Goal: Complete application form

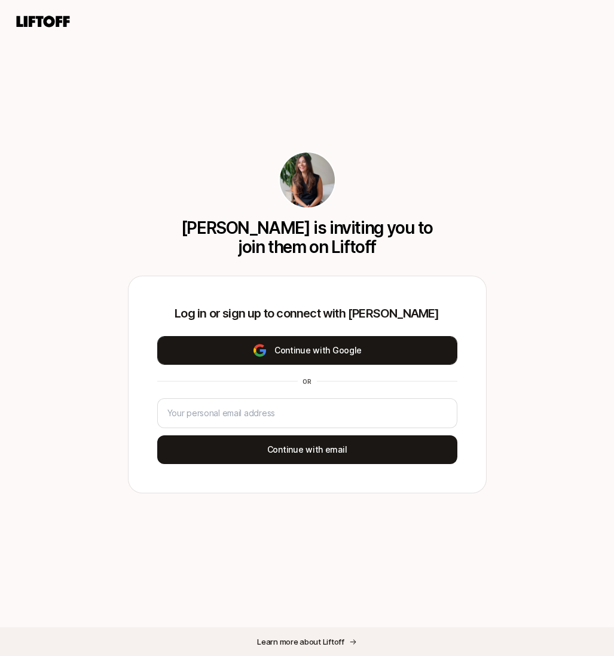
click at [258, 351] on img at bounding box center [259, 350] width 15 height 14
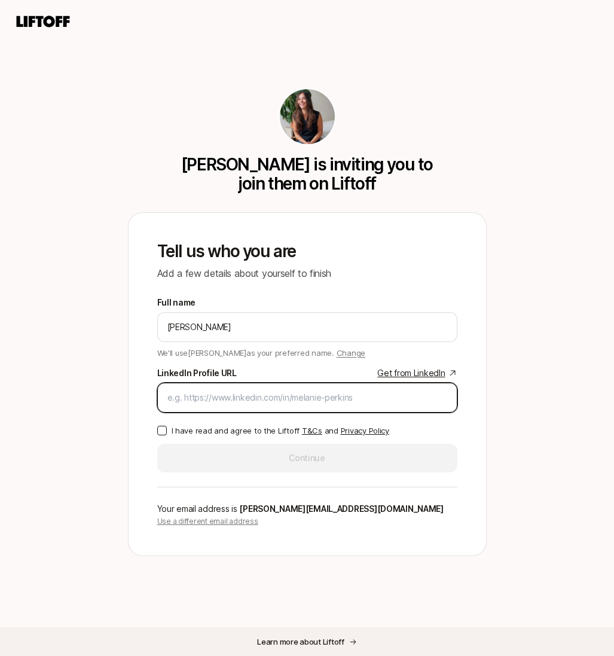
click at [202, 400] on input "LinkedIn Profile URL Get from LinkedIn" at bounding box center [307, 397] width 280 height 14
paste input "[URL][DOMAIN_NAME][PERSON_NAME]"
type input "[URL][DOMAIN_NAME][PERSON_NAME]"
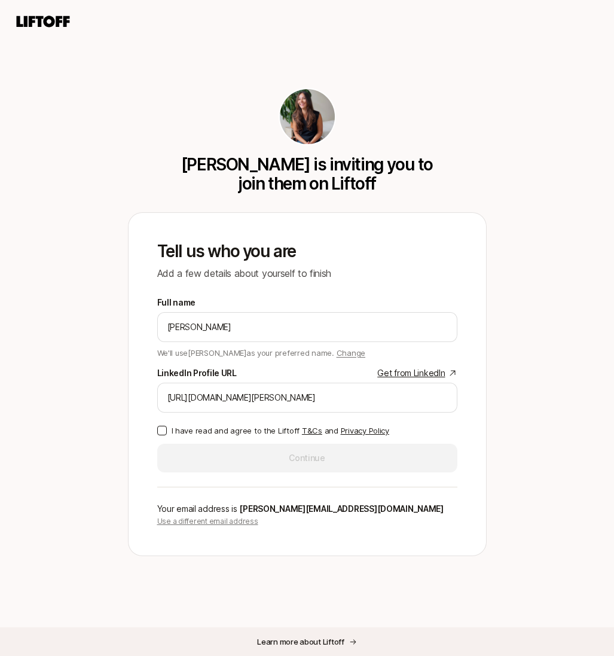
click at [177, 427] on p "I have read and agree to the Liftoff T&Cs and Privacy Policy" at bounding box center [281, 430] width 218 height 12
click at [167, 427] on button "I have read and agree to the Liftoff T&Cs and Privacy Policy" at bounding box center [162, 431] width 10 height 10
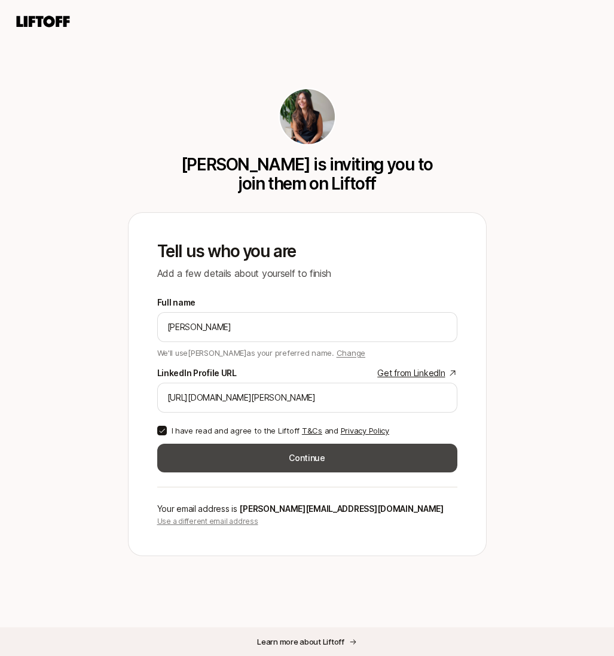
click at [200, 452] on button "Continue" at bounding box center [307, 457] width 300 height 29
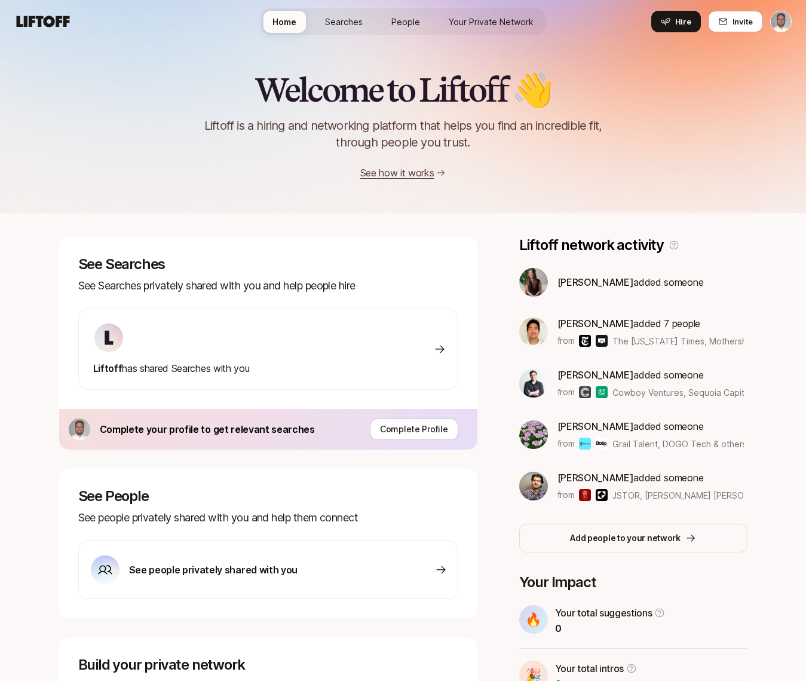
click at [351, 22] on span "Searches" at bounding box center [344, 22] width 38 height 13
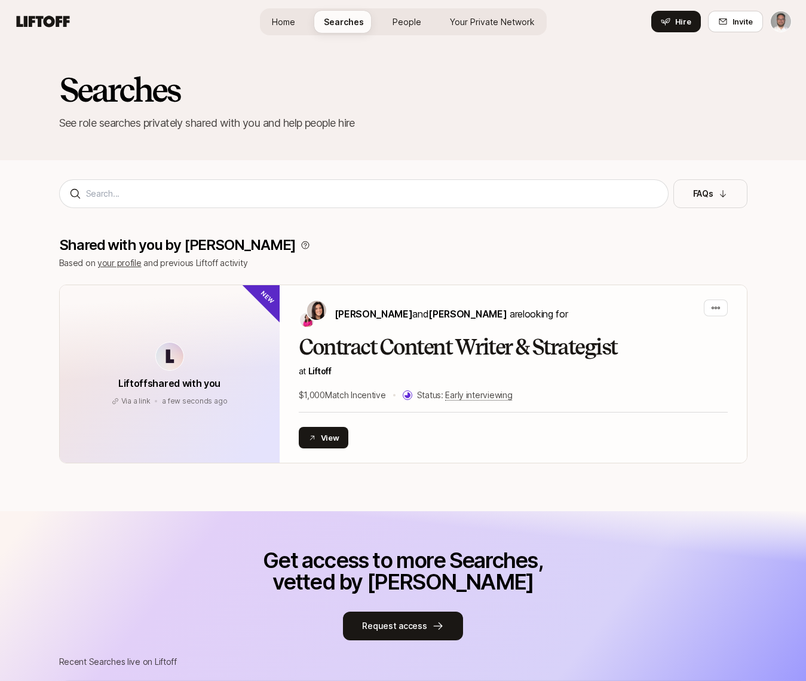
click at [412, 25] on span "People" at bounding box center [407, 22] width 29 height 13
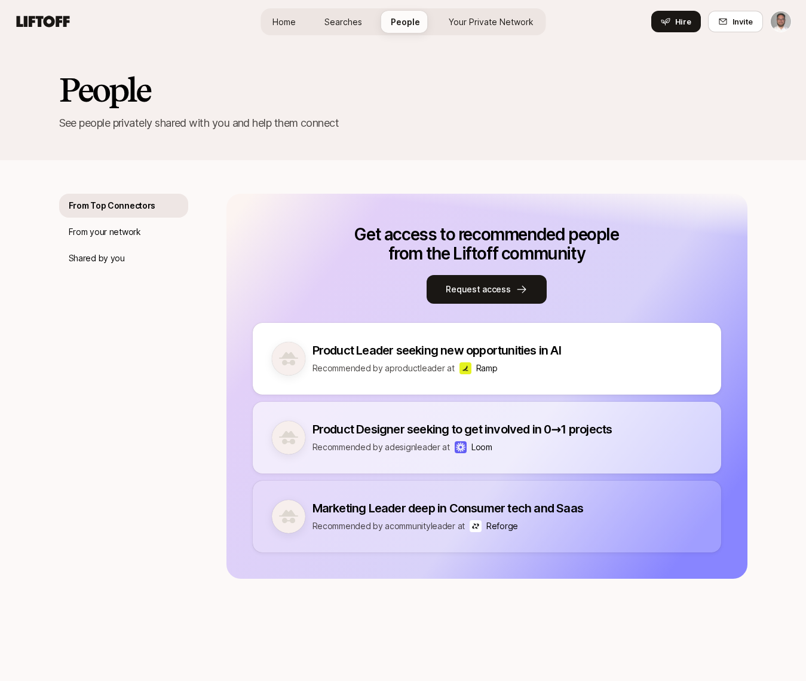
click at [278, 16] on span "Home" at bounding box center [284, 22] width 23 height 13
